Goal: Task Accomplishment & Management: Complete application form

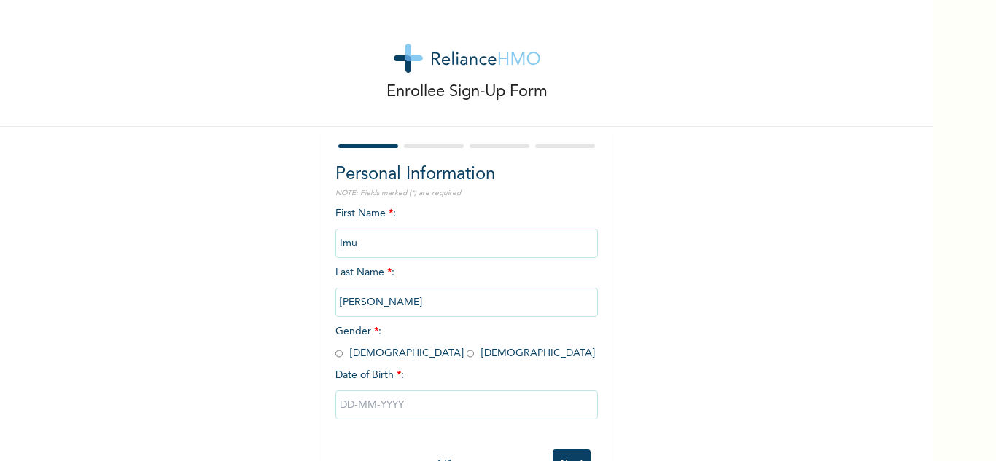
scroll to position [51, 0]
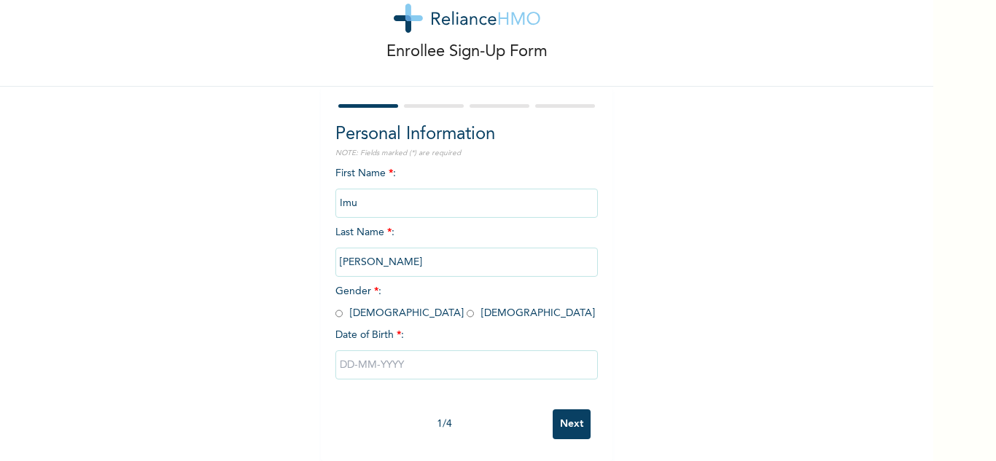
click at [335, 308] on input "radio" at bounding box center [338, 314] width 7 height 14
radio input "true"
click at [340, 361] on input "text" at bounding box center [466, 365] width 262 height 29
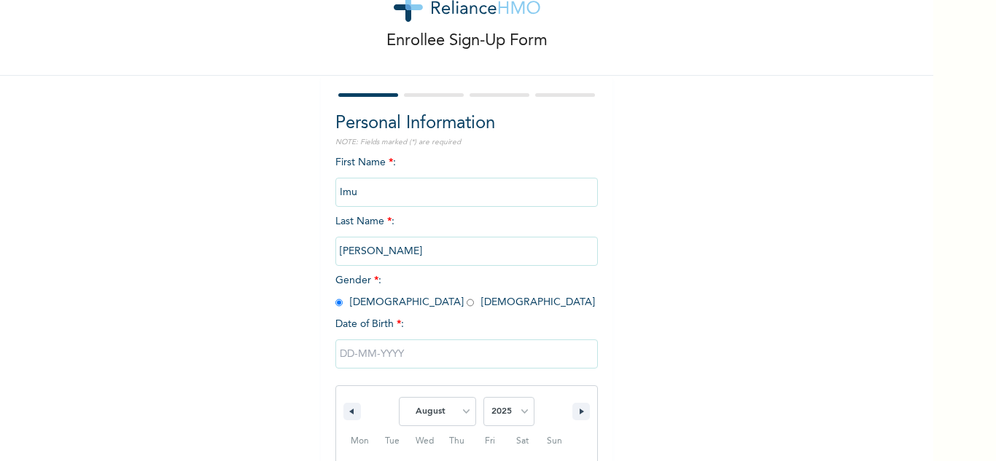
scroll to position [201, 0]
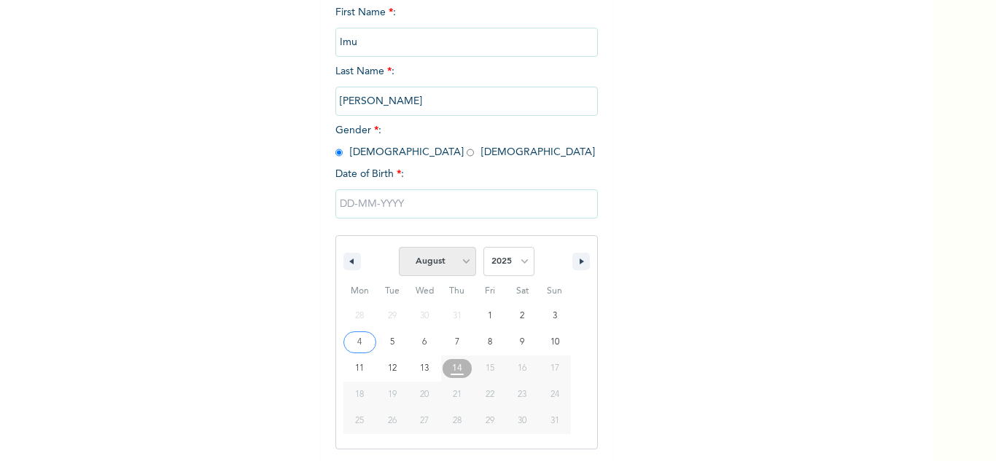
click at [458, 263] on select "January February March April May June July August September October November De…" at bounding box center [437, 261] width 77 height 29
select select "0"
click at [399, 248] on select "January February March April May June July August September October November De…" at bounding box center [437, 261] width 77 height 29
type input "[DATE]"
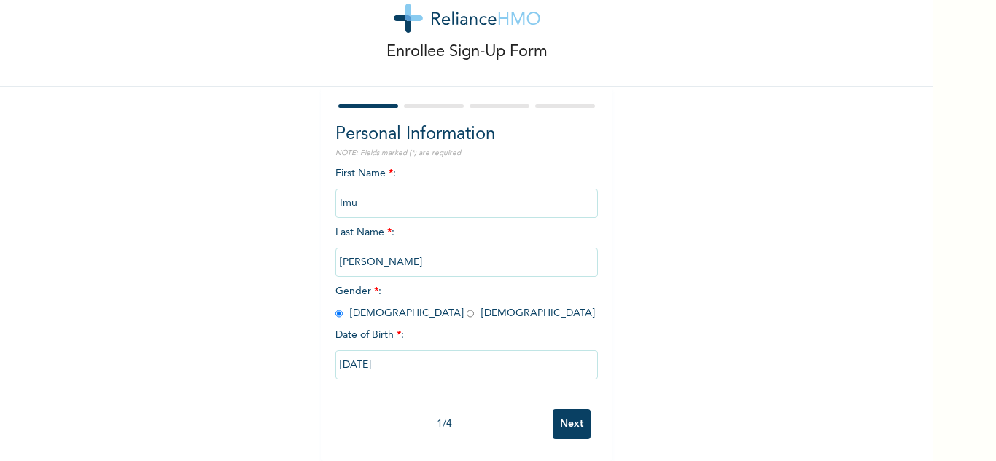
click at [377, 362] on input "[DATE]" at bounding box center [466, 365] width 262 height 29
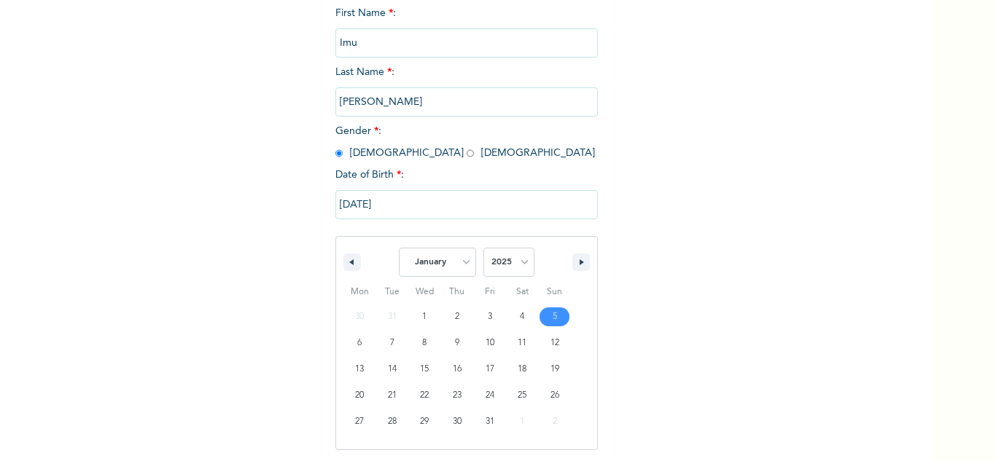
scroll to position [201, 0]
click at [515, 264] on select "2025 2024 2023 2022 2021 2020 2019 2018 2017 2016 2015 2014 2013 2012 2011 2010…" at bounding box center [508, 261] width 51 height 29
select select "1990"
click at [483, 248] on select "2025 2024 2023 2022 2021 2020 2019 2018 2017 2016 2015 2014 2013 2012 2011 2010…" at bounding box center [508, 261] width 51 height 29
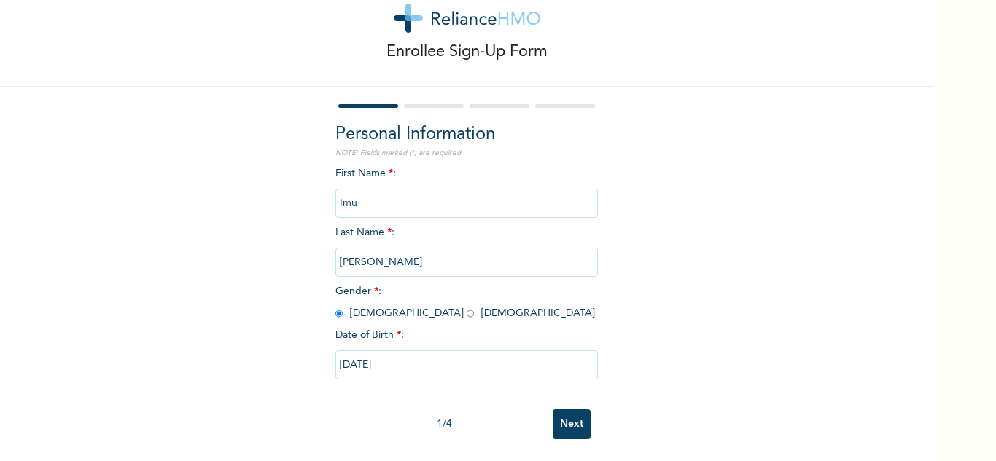
click at [616, 334] on div "Enrollee Sign-Up Form Personal Information NOTE: Fields marked (*) are required…" at bounding box center [466, 211] width 933 height 502
click at [565, 413] on input "Next" at bounding box center [572, 425] width 38 height 30
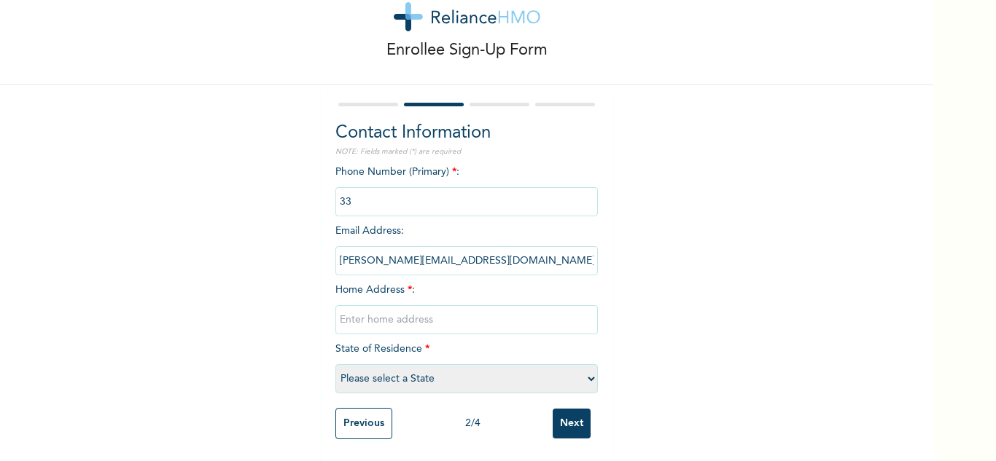
click at [383, 202] on input "phone" at bounding box center [466, 201] width 262 height 29
click at [385, 197] on input "phone" at bounding box center [466, 201] width 262 height 29
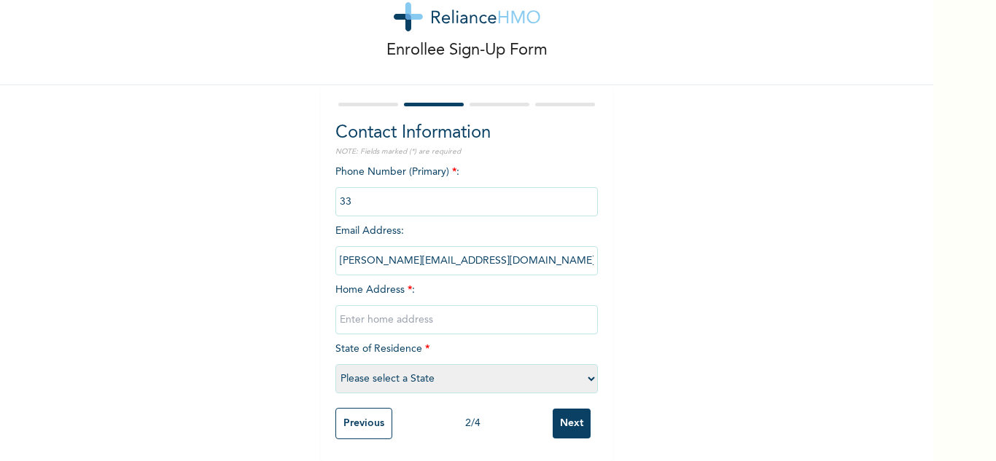
click at [385, 197] on input "phone" at bounding box center [466, 201] width 262 height 29
click at [397, 192] on input "phone" at bounding box center [466, 201] width 262 height 29
click at [386, 309] on input "text" at bounding box center [466, 319] width 262 height 29
type input "[STREET_ADDRESS][PERSON_NAME] LAGOS"
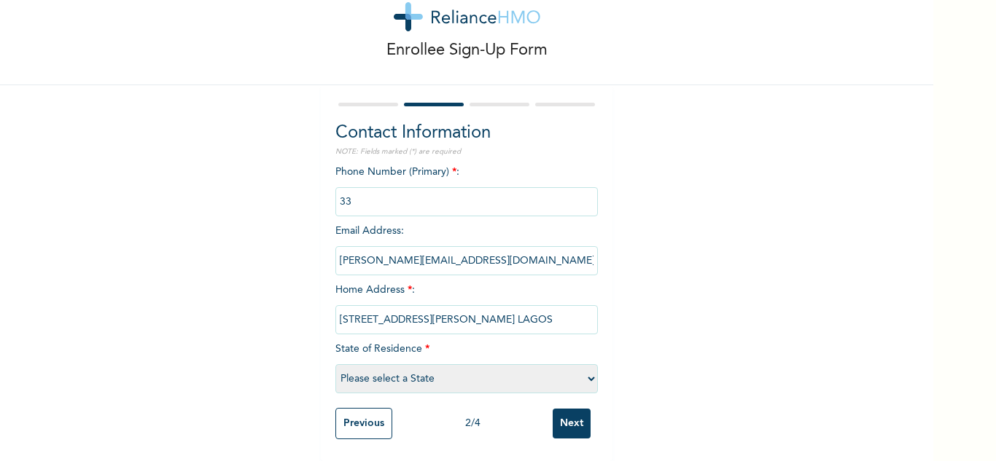
select select "25"
click at [412, 190] on input "phone" at bounding box center [466, 201] width 262 height 29
click at [494, 255] on input "[PERSON_NAME][EMAIL_ADDRESS][DOMAIN_NAME]" at bounding box center [466, 260] width 262 height 29
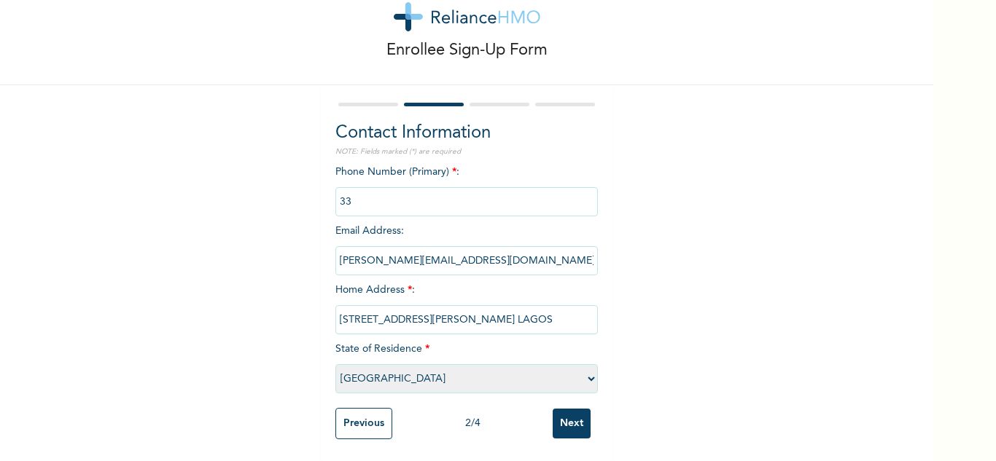
click at [494, 255] on input "[PERSON_NAME][EMAIL_ADDRESS][DOMAIN_NAME]" at bounding box center [466, 260] width 262 height 29
click at [456, 200] on input "phone" at bounding box center [466, 201] width 262 height 29
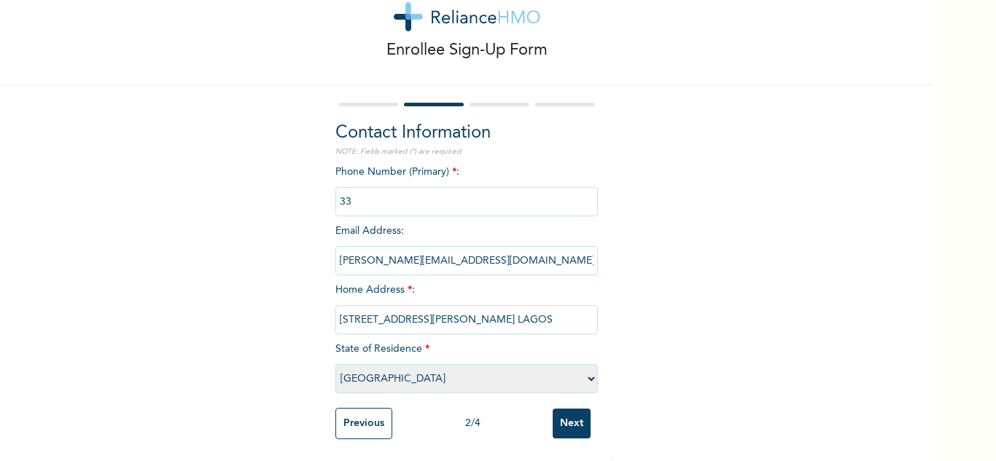
scroll to position [52, 0]
click at [564, 416] on input "Next" at bounding box center [572, 424] width 38 height 30
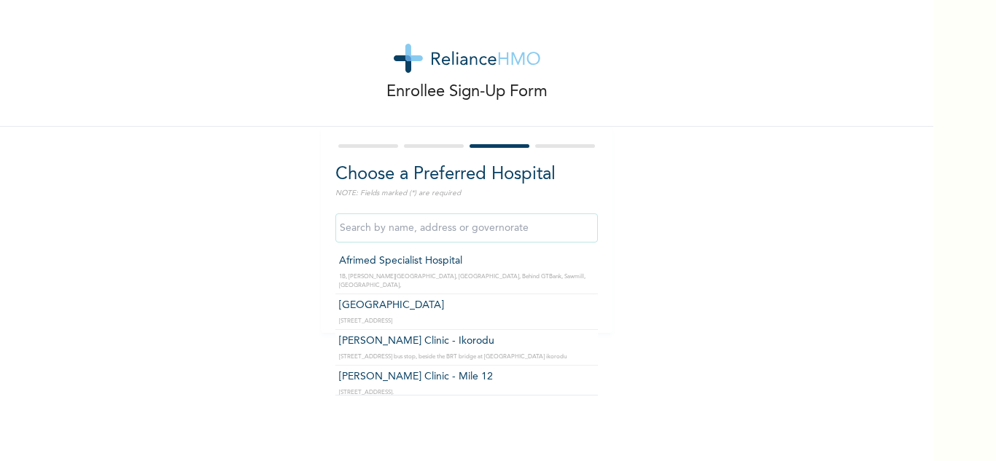
click at [403, 228] on input "text" at bounding box center [466, 228] width 262 height 29
click at [523, 219] on input "Afrimed Specialist Hospital" at bounding box center [466, 228] width 262 height 29
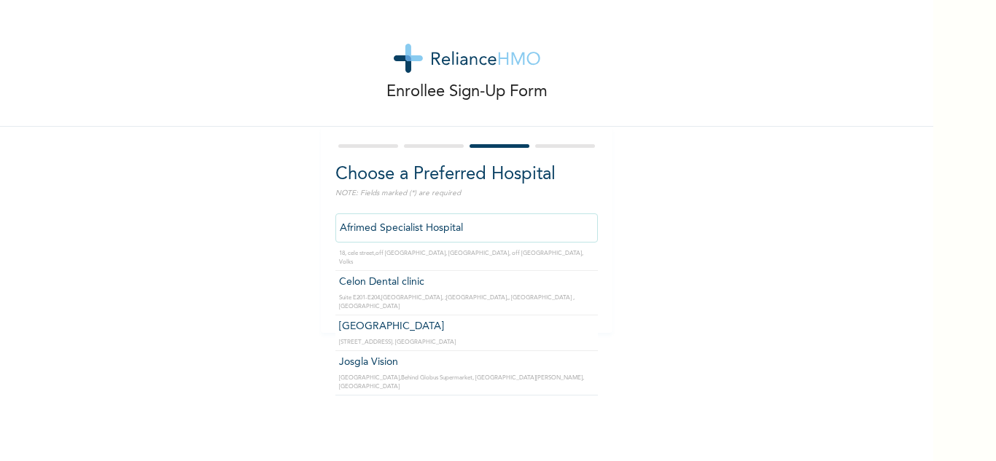
scroll to position [9129, 0]
type input "Gods [GEOGRAPHIC_DATA] - [GEOGRAPHIC_DATA]"
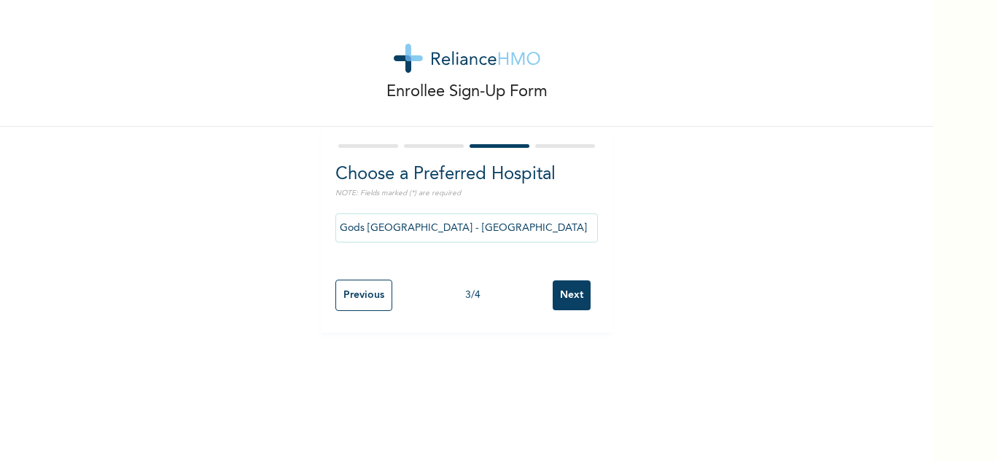
click at [567, 300] on input "Next" at bounding box center [572, 296] width 38 height 30
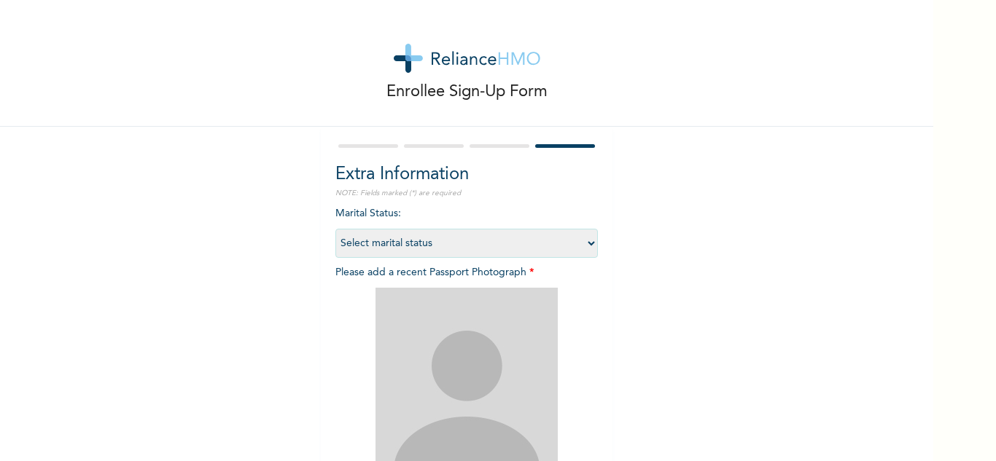
click at [467, 242] on select "Select marital status [DEMOGRAPHIC_DATA] Married [DEMOGRAPHIC_DATA] Widow/[DEMO…" at bounding box center [466, 243] width 262 height 29
select select "2"
click at [335, 229] on select "Select marital status [DEMOGRAPHIC_DATA] Married [DEMOGRAPHIC_DATA] Widow/[DEMO…" at bounding box center [466, 243] width 262 height 29
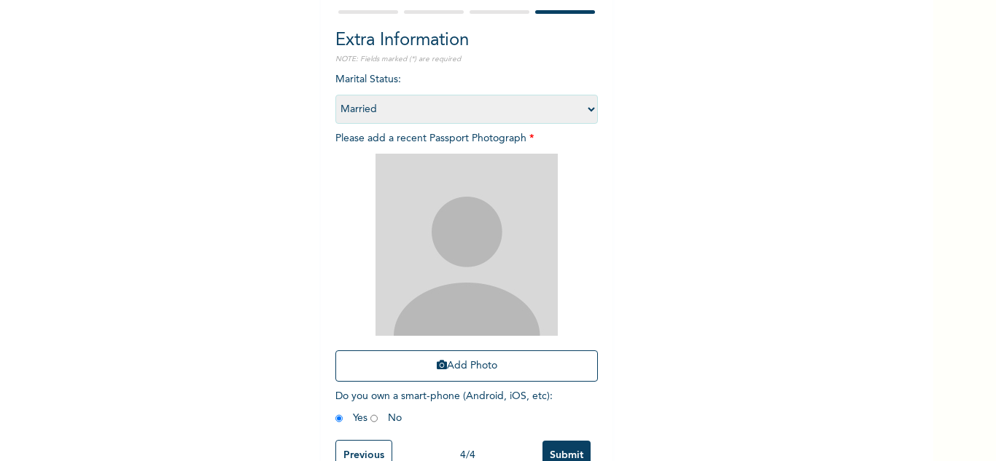
scroll to position [145, 0]
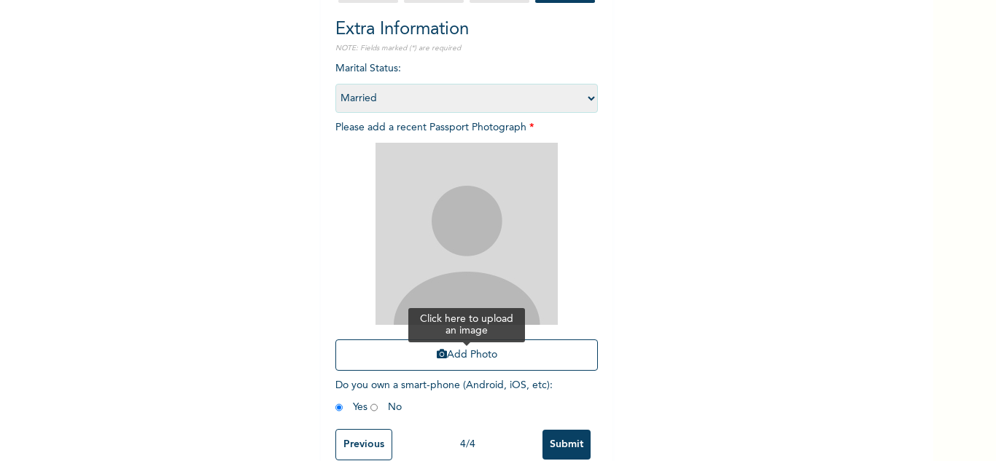
click at [445, 350] on button "Add Photo" at bounding box center [466, 355] width 262 height 31
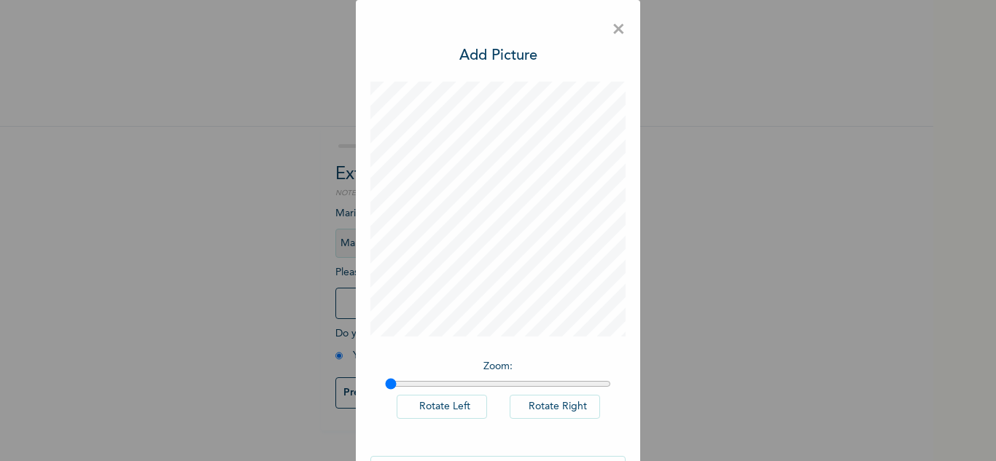
scroll to position [47, 0]
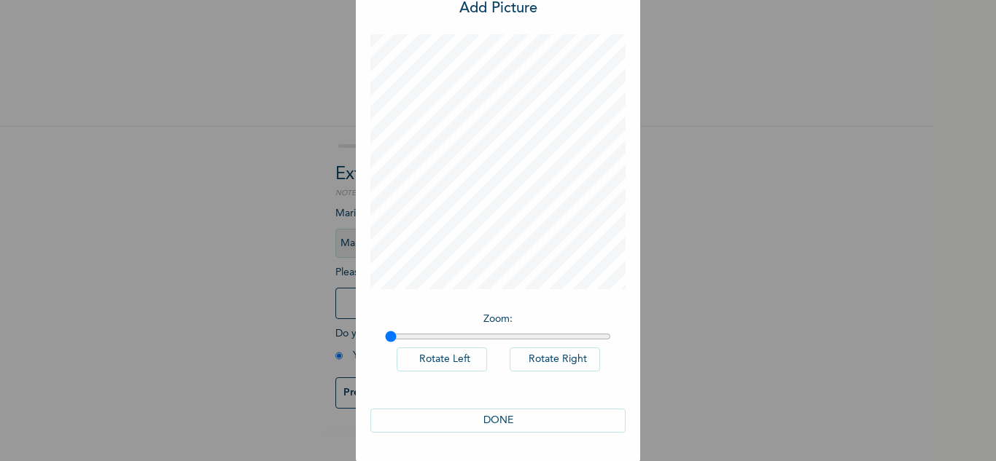
click at [503, 416] on button "DONE" at bounding box center [497, 421] width 255 height 24
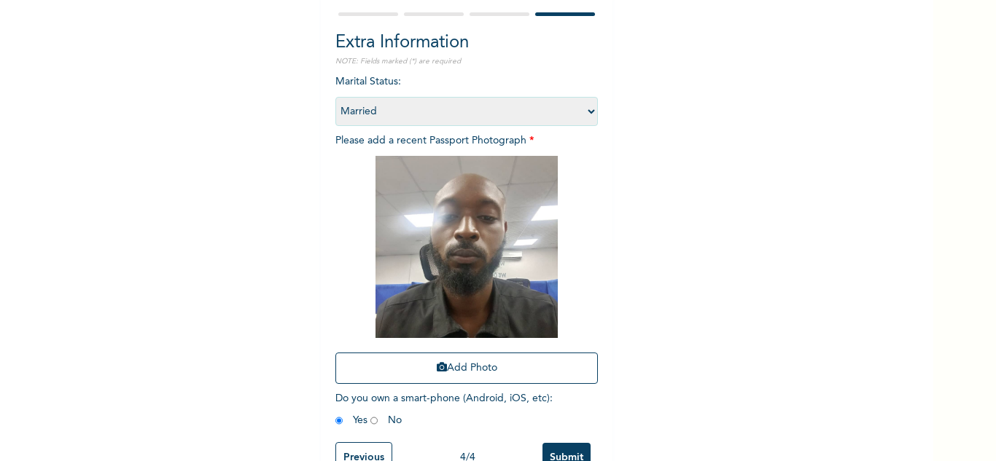
scroll to position [177, 0]
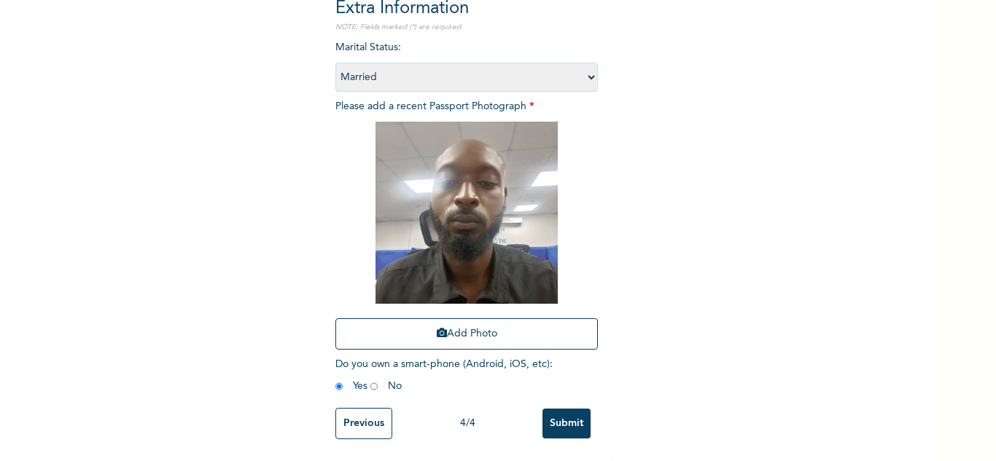
click at [561, 409] on input "Submit" at bounding box center [566, 424] width 48 height 30
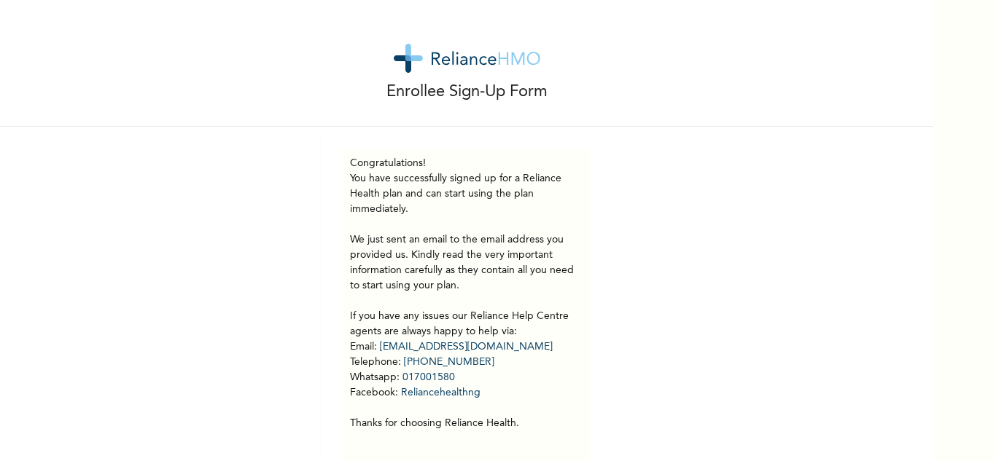
scroll to position [41, 0]
